Goal: Communication & Community: Participate in discussion

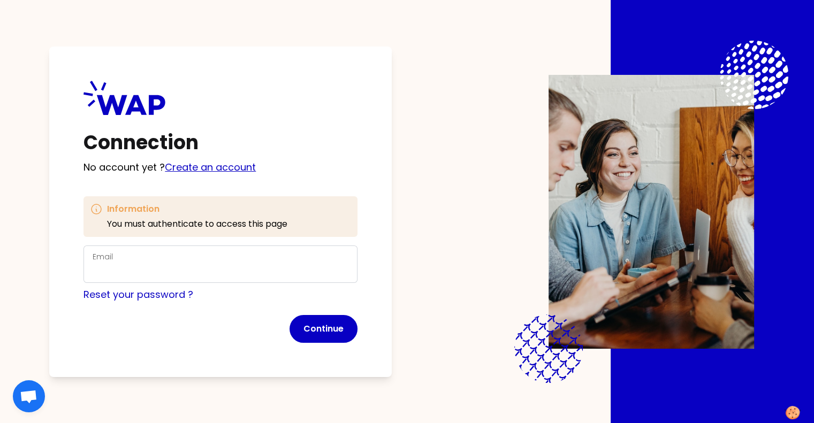
click at [211, 167] on link "Create an account" at bounding box center [210, 167] width 91 height 13
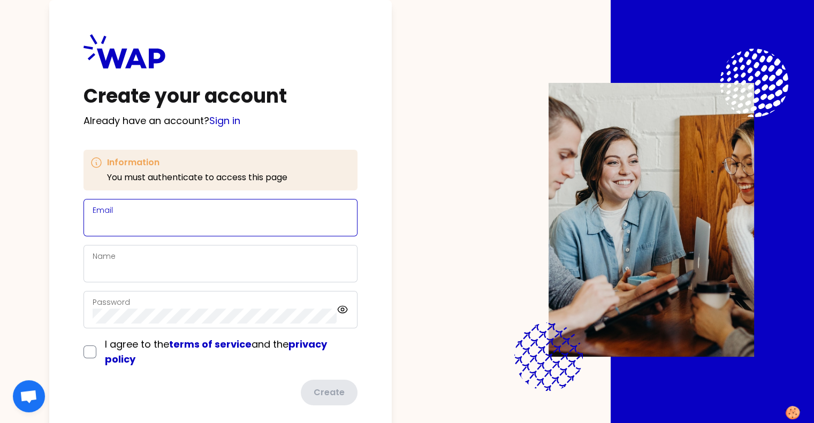
click at [169, 219] on input "Email" at bounding box center [221, 224] width 256 height 15
type input "cj.lopez@alcampo.es"
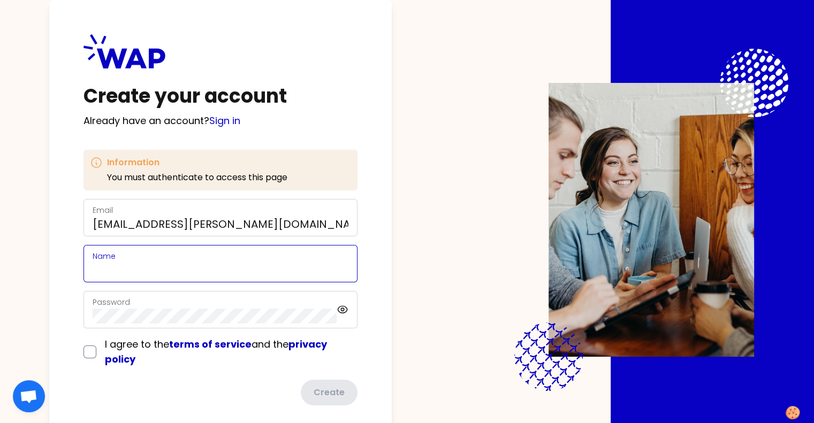
click at [161, 274] on input "Name" at bounding box center [221, 270] width 256 height 15
type input "Carmen"
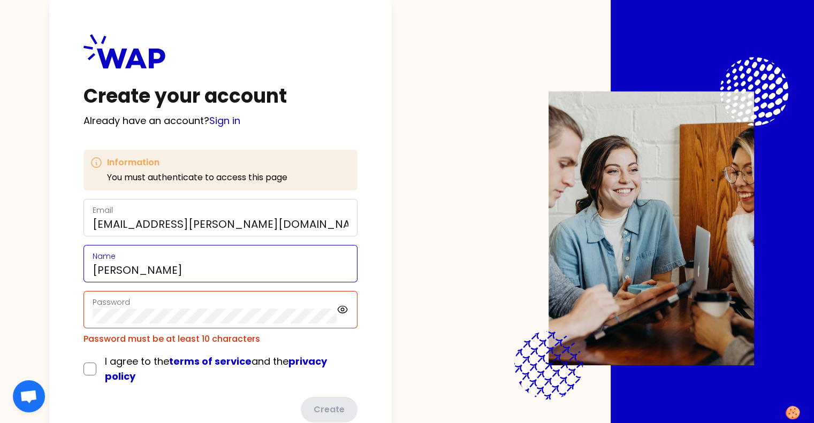
click at [161, 274] on input "Carmen" at bounding box center [221, 270] width 256 height 15
click at [156, 324] on div "Password" at bounding box center [220, 309] width 274 height 37
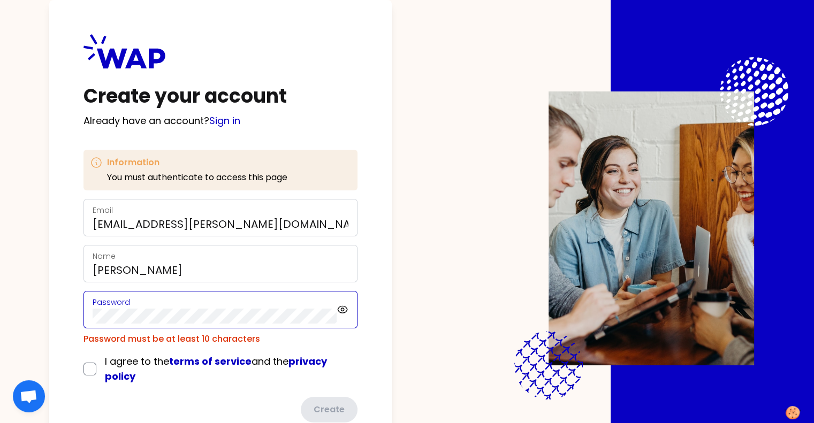
click at [42, 332] on div "Create your account Already have an account? Sign in Information You must authe…" at bounding box center [407, 211] width 814 height 423
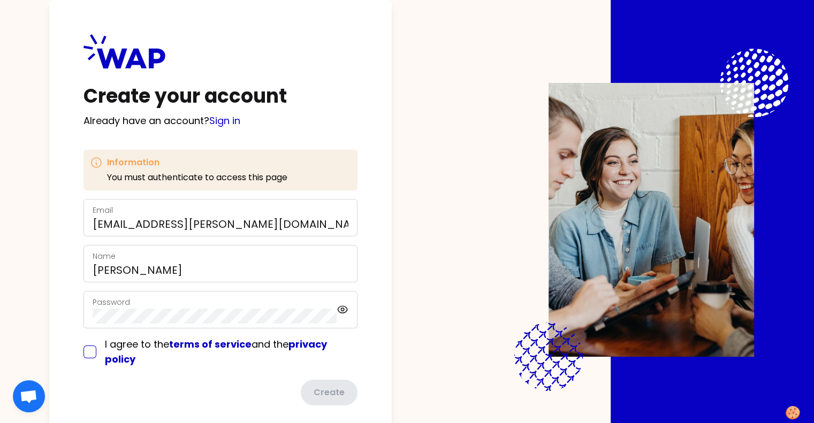
click at [96, 348] on input "checkbox" at bounding box center [89, 352] width 13 height 13
checkbox input "true"
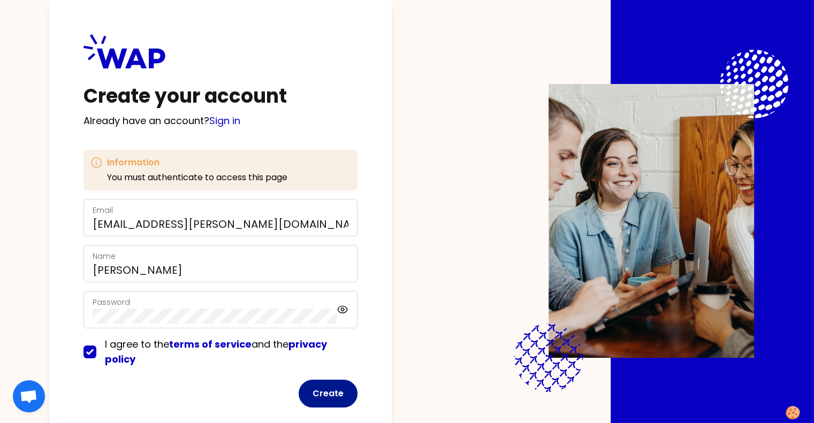
click at [355, 390] on button "Create" at bounding box center [328, 394] width 59 height 28
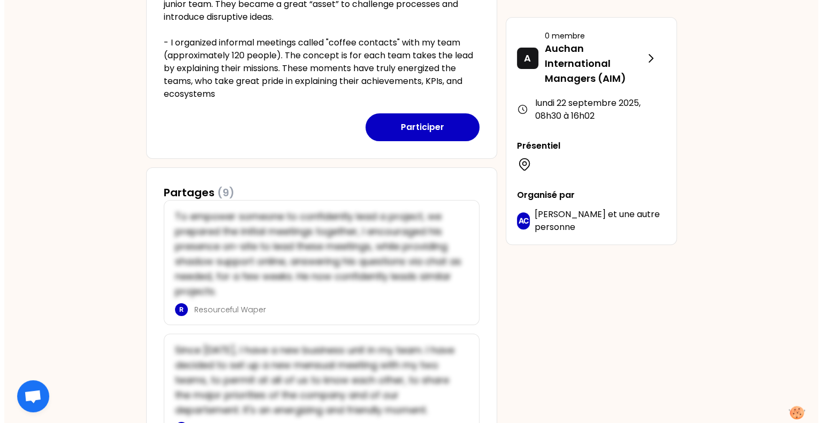
scroll to position [355, 0]
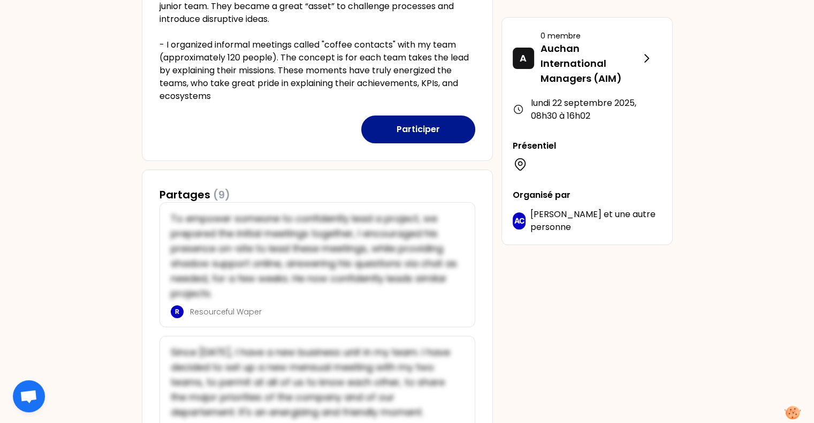
click at [437, 128] on button "Participer" at bounding box center [418, 130] width 114 height 28
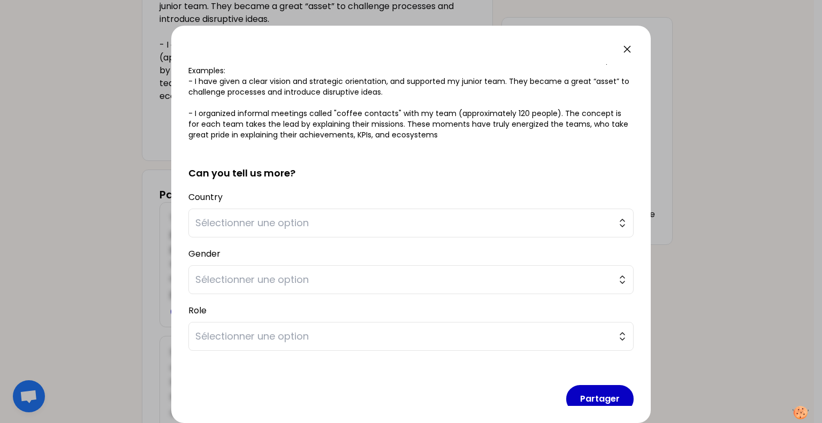
scroll to position [183, 0]
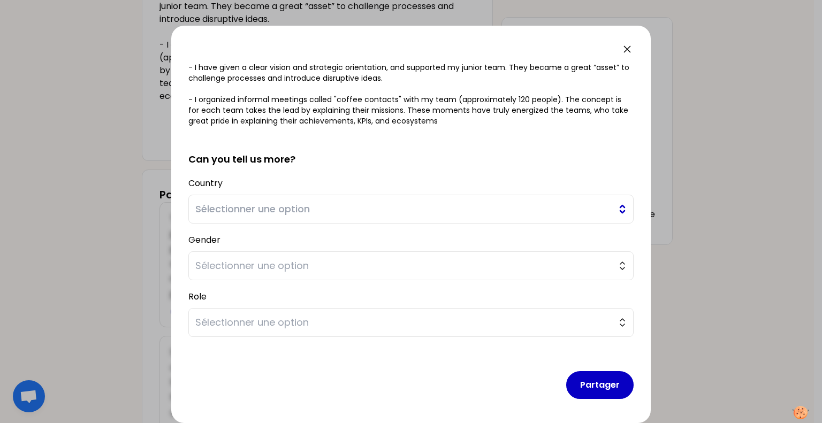
click at [430, 208] on span "Sélectionner une option" at bounding box center [403, 209] width 416 height 15
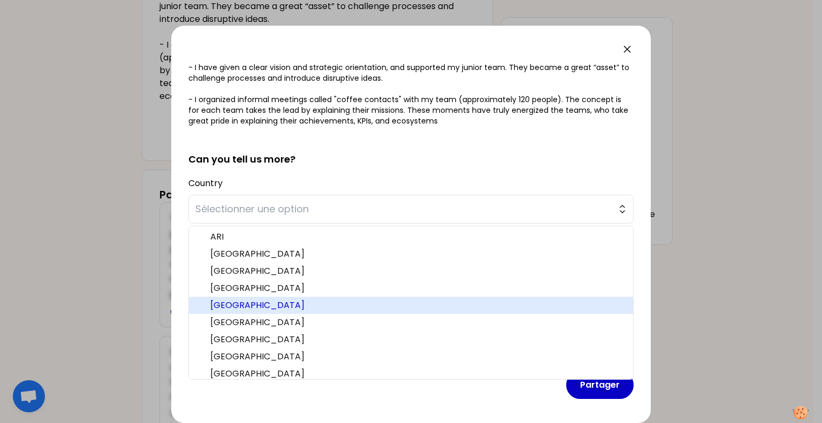
scroll to position [39, 0]
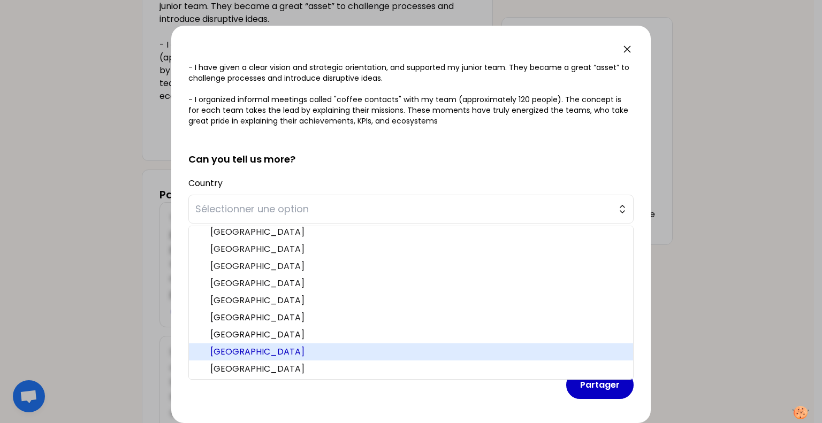
click at [227, 346] on span "Spain" at bounding box center [417, 352] width 414 height 13
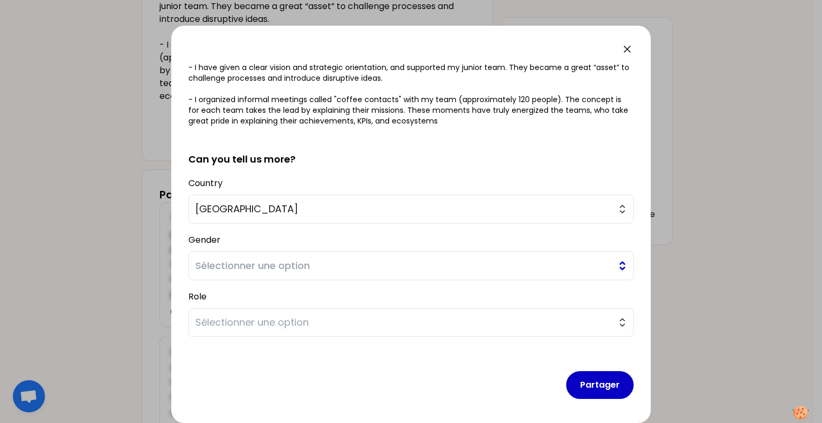
click at [248, 268] on span "Sélectionner une option" at bounding box center [403, 265] width 416 height 15
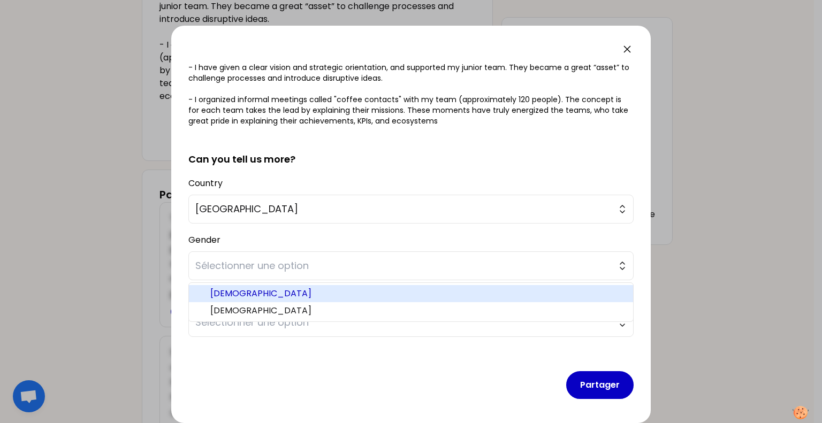
click at [237, 293] on span "Female" at bounding box center [417, 293] width 414 height 13
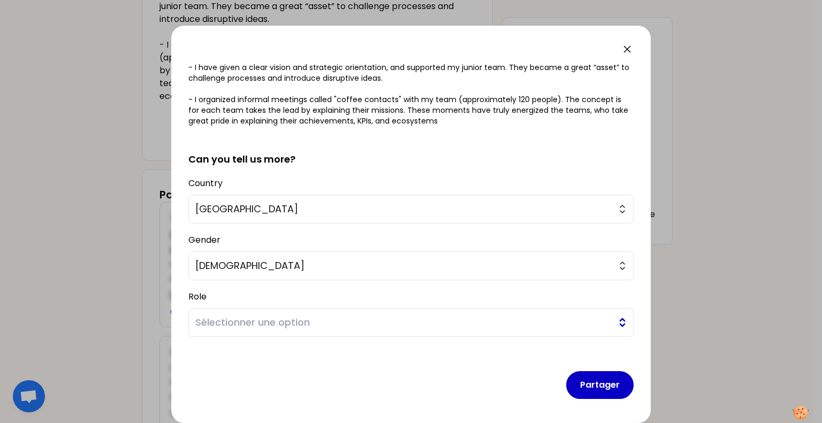
click at [239, 322] on span "Sélectionner une option" at bounding box center [403, 322] width 416 height 15
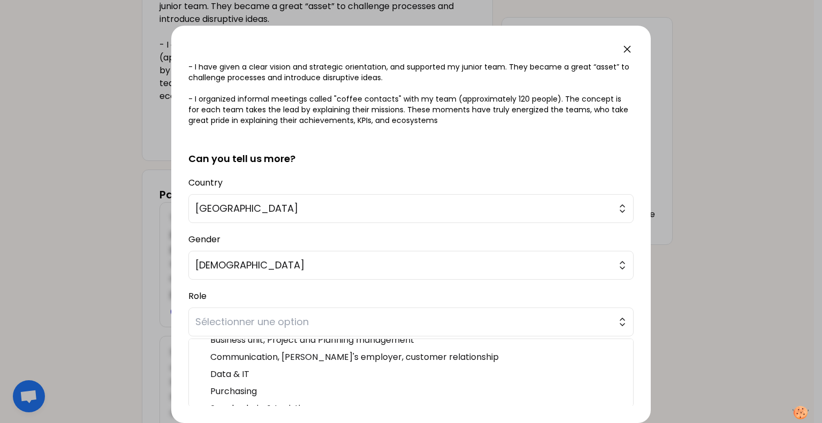
scroll to position [38, 0]
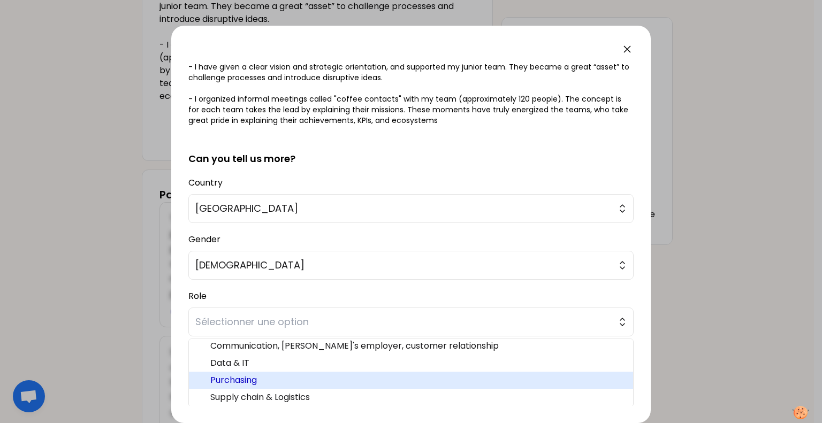
click at [362, 376] on span "Purchasing" at bounding box center [417, 380] width 414 height 13
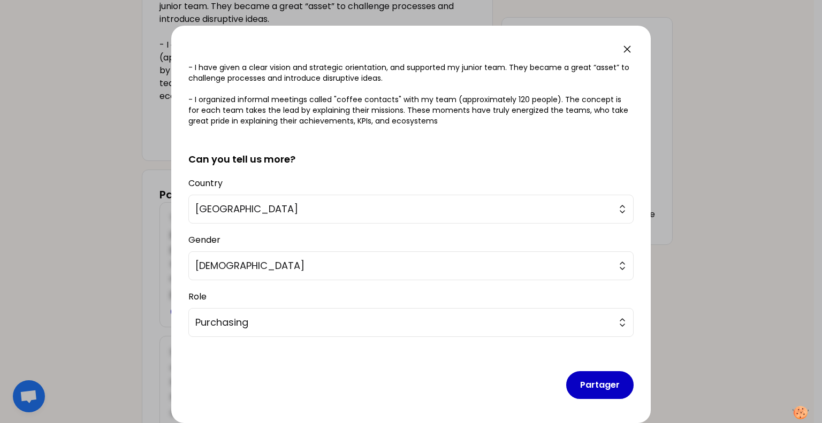
click at [426, 384] on div "Partager" at bounding box center [410, 377] width 445 height 62
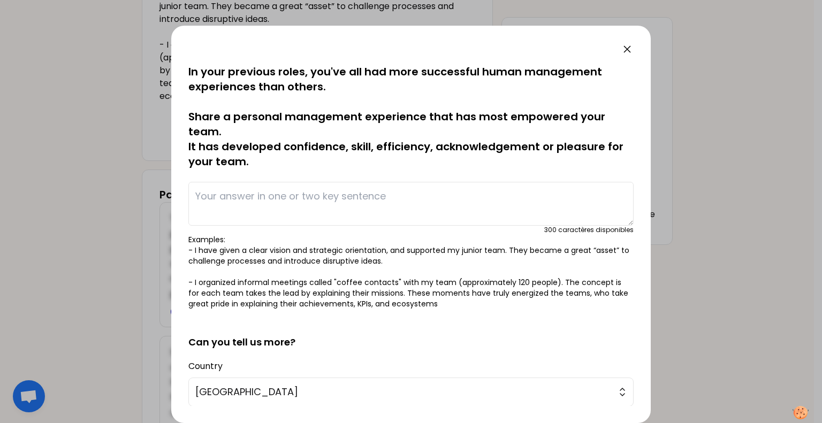
click at [320, 207] on textarea at bounding box center [410, 204] width 445 height 44
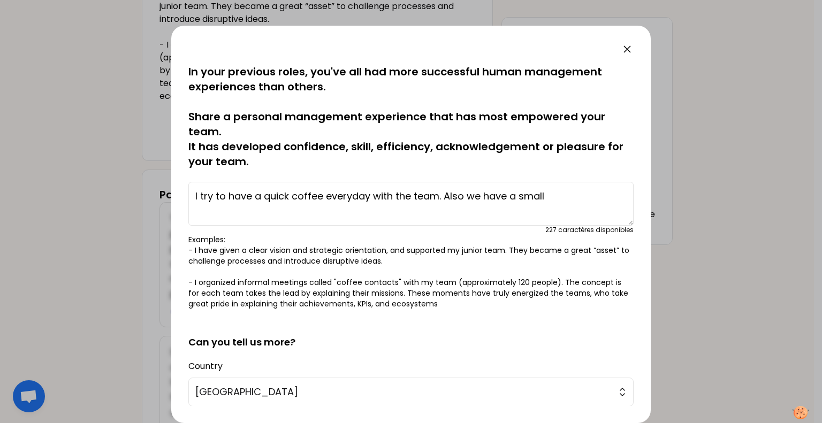
click at [199, 195] on textarea "I try to have a quick coffee everyday with the team. Also we have a small" at bounding box center [410, 204] width 445 height 44
click at [238, 211] on textarea "When possible, I try to have a quick coffee everyday with the team. Also we hav…" at bounding box center [410, 204] width 445 height 44
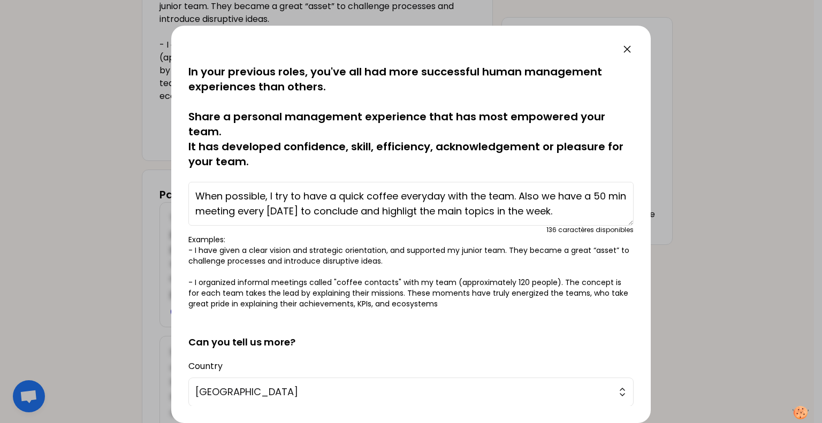
click at [408, 209] on textarea "When possible, I try to have a quick coffee everyday with the team. Also we hav…" at bounding box center [410, 204] width 445 height 44
click at [431, 211] on textarea "When possible, I try to have a quick coffee everyday with the team. Also we hav…" at bounding box center [410, 204] width 445 height 44
click at [295, 214] on textarea "When possible, I try to have a quick coffee everyday with the team. Also we hav…" at bounding box center [410, 204] width 445 height 44
click at [298, 194] on textarea "When possible, I try to have a quick coffee everyday with the team. Also we hav…" at bounding box center [410, 204] width 445 height 44
click at [496, 192] on textarea "When possible, we have a quick coffee everyday with the team. Also we have a 50…" at bounding box center [410, 204] width 445 height 44
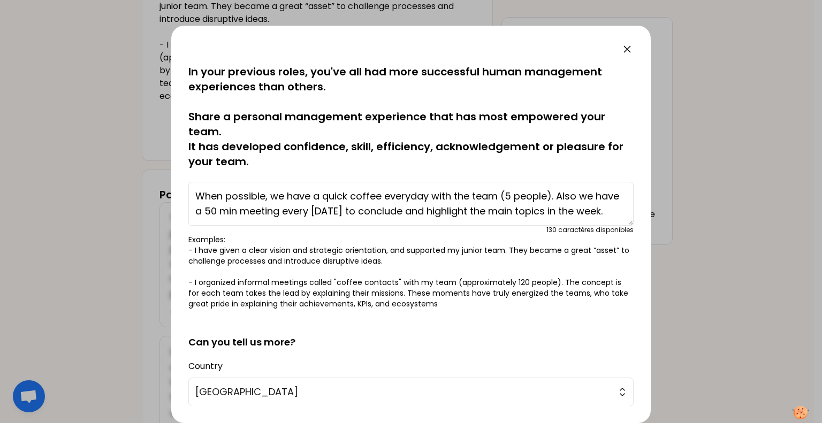
click at [614, 214] on textarea "When possible, we have a quick coffee everyday with the team (5 people). Also w…" at bounding box center [410, 204] width 445 height 44
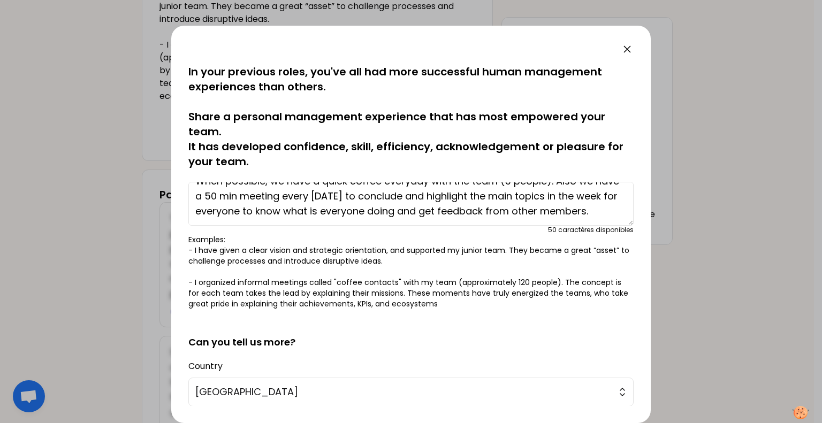
scroll to position [183, 0]
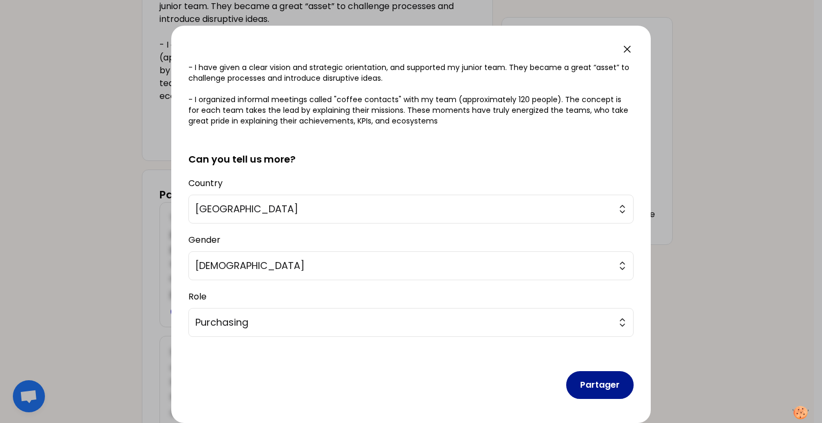
type textarea "When possible, we have a quick coffee everyday with the team (5 people). Also w…"
click at [584, 372] on button "Partager" at bounding box center [599, 385] width 67 height 28
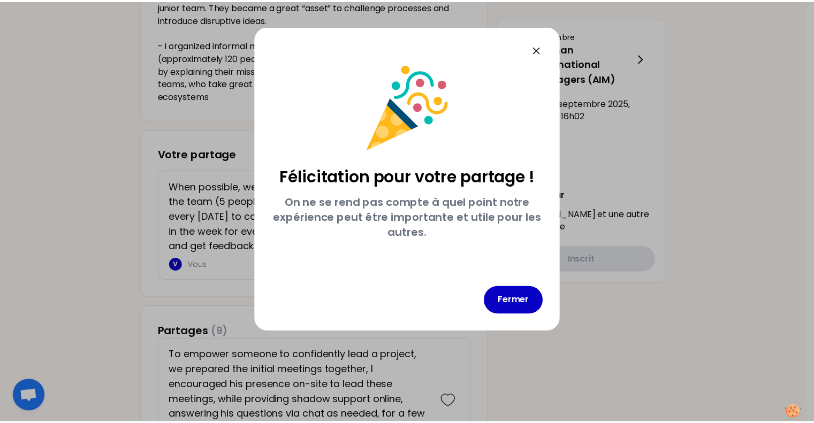
scroll to position [0, 0]
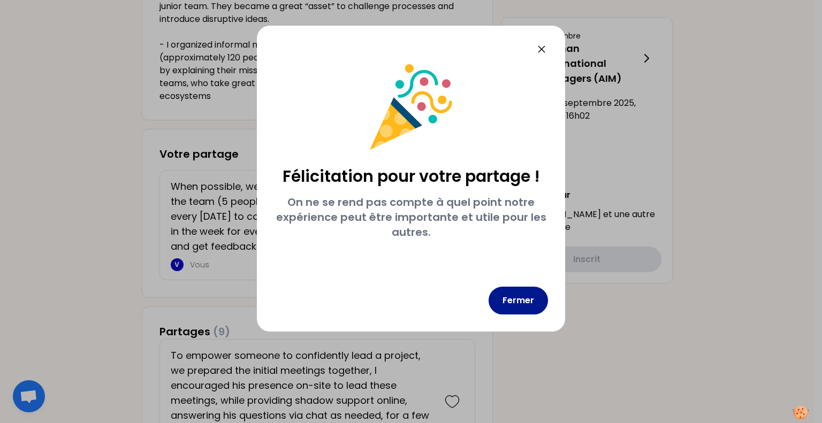
click at [521, 295] on button "Fermer" at bounding box center [518, 301] width 59 height 28
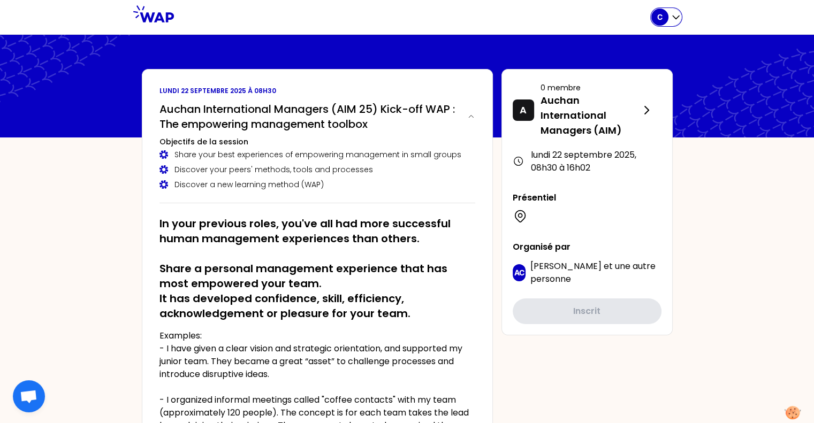
click at [677, 20] on icon "button" at bounding box center [675, 17] width 11 height 11
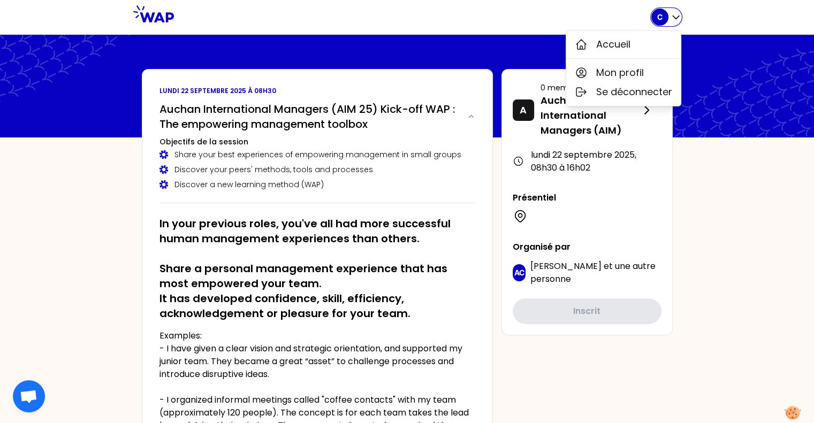
click at [677, 20] on icon "button" at bounding box center [675, 17] width 11 height 11
